Goal: Use online tool/utility: Utilize a website feature to perform a specific function

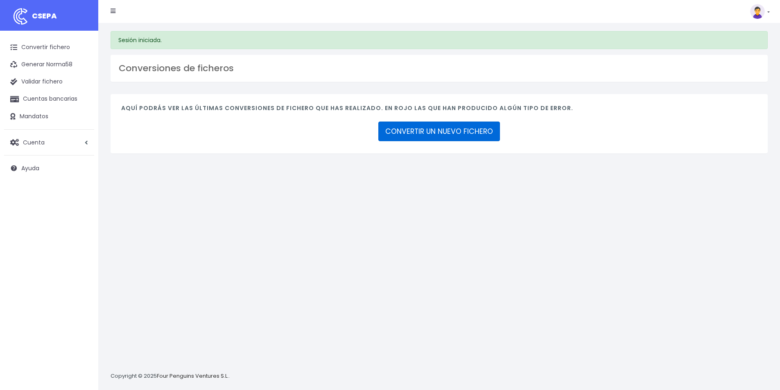
click at [437, 129] on link "CONVERTIR UN NUEVO FICHERO" at bounding box center [439, 132] width 122 height 20
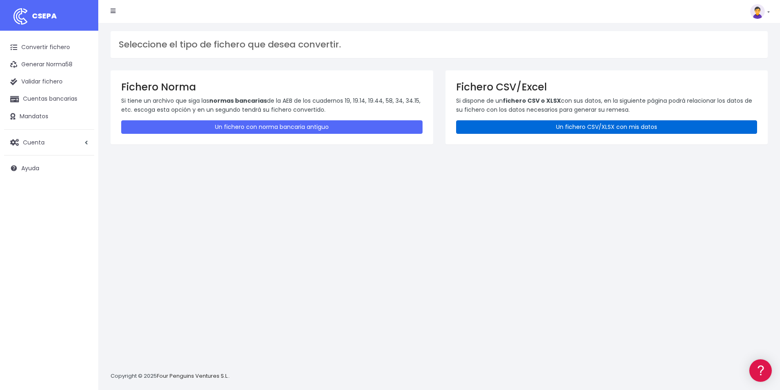
click at [623, 127] on link "Un fichero CSV/XLSX con mis datos" at bounding box center [606, 127] width 301 height 14
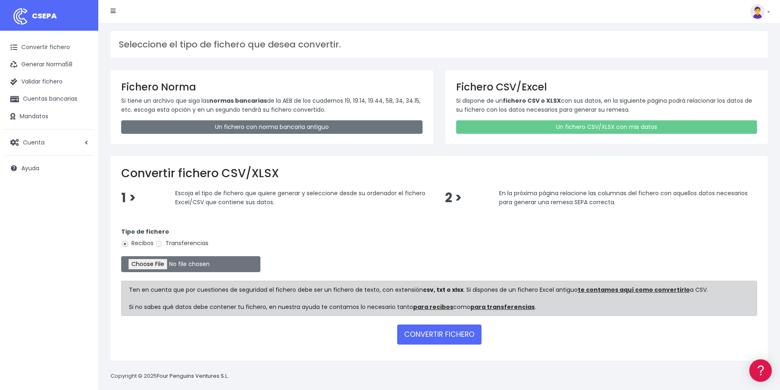
click at [173, 242] on label "Transferencias" at bounding box center [181, 243] width 53 height 9
click at [163, 242] on input "Transferencias" at bounding box center [158, 243] width 7 height 7
radio input "true"
click at [165, 264] on input "file" at bounding box center [190, 264] width 139 height 16
type input "C:\fakepath\fichero pagos 12.09.2025 elidalbo spain.csv"
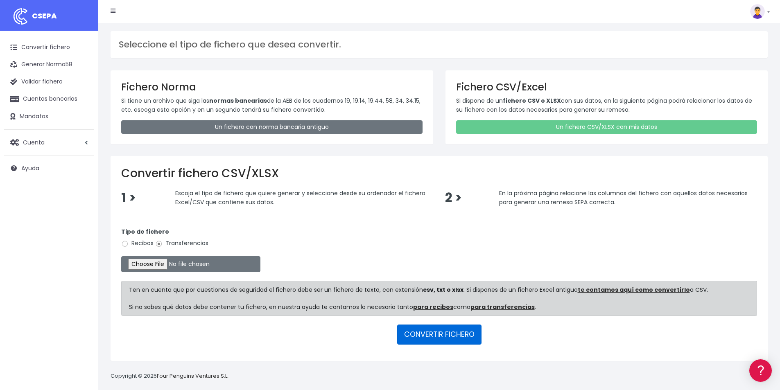
click at [449, 335] on button "CONVERTIR FICHERO" at bounding box center [439, 335] width 84 height 20
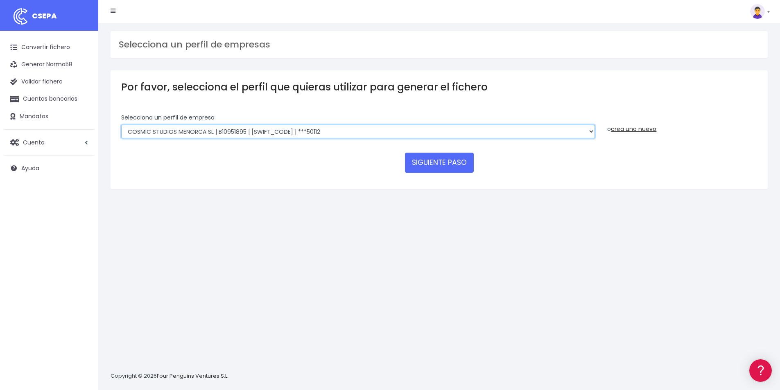
click at [227, 136] on select "RIUDAVETS ASSESSORS SL | B07873532 | [SWIFT_CODE] | ***[GEOGRAPHIC_DATA] | B579…" at bounding box center [358, 132] width 474 height 14
select select "272"
click at [121, 125] on select "RIUDAVETS ASSESSORS SL | B07873532 | [SWIFT_CODE] | ***[GEOGRAPHIC_DATA] | B579…" at bounding box center [358, 132] width 474 height 14
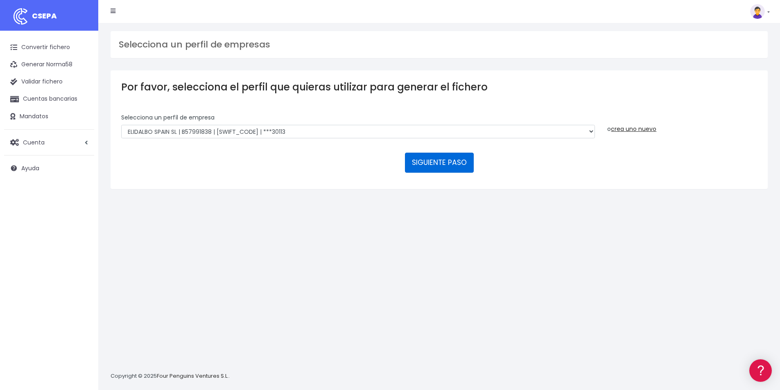
click at [440, 162] on button "SIGUIENTE PASO" at bounding box center [439, 163] width 69 height 20
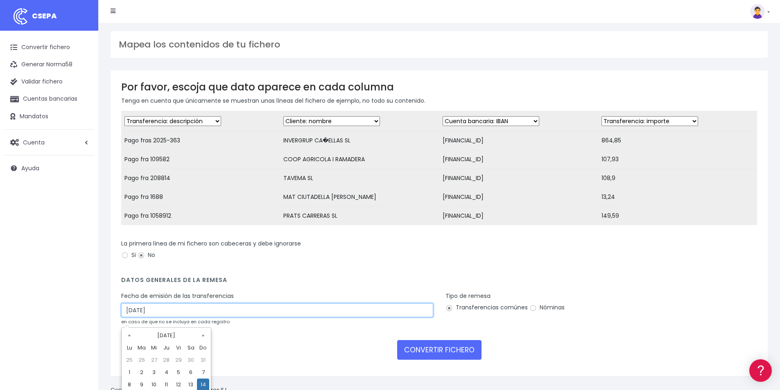
click at [161, 315] on input "14/09/2025" at bounding box center [277, 310] width 312 height 14
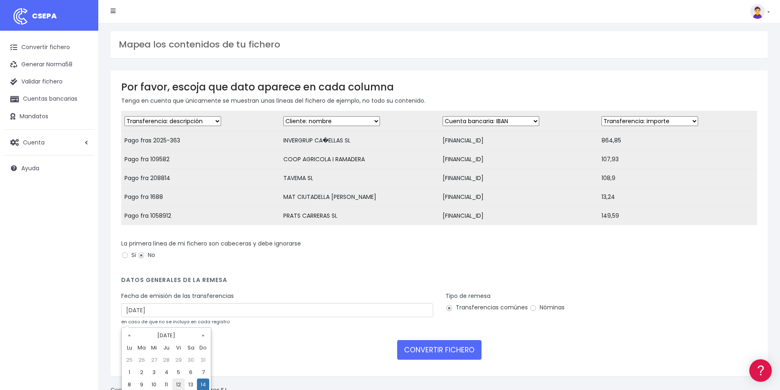
click at [179, 385] on td "12" at bounding box center [178, 385] width 12 height 12
type input "12/09/2025"
click at [446, 358] on button "CONVERTIR FICHERO" at bounding box center [439, 350] width 84 height 20
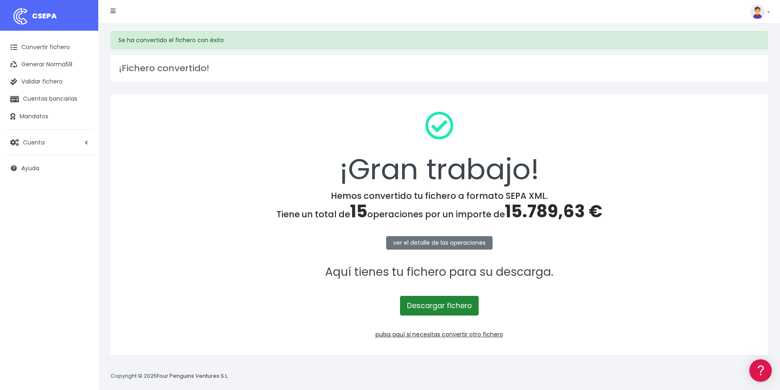
click at [458, 305] on link "Descargar fichero" at bounding box center [439, 306] width 79 height 20
click at [401, 12] on div "Suscripción Facturación API [GEOGRAPHIC_DATA] Salir" at bounding box center [433, 11] width 659 height 16
